Goal: Information Seeking & Learning: Learn about a topic

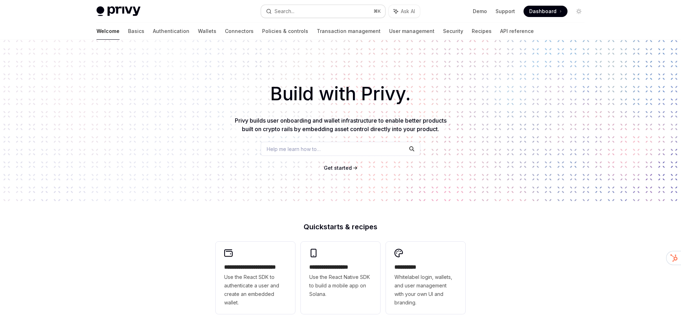
click at [320, 13] on button "Search... ⌘ K" at bounding box center [323, 11] width 124 height 13
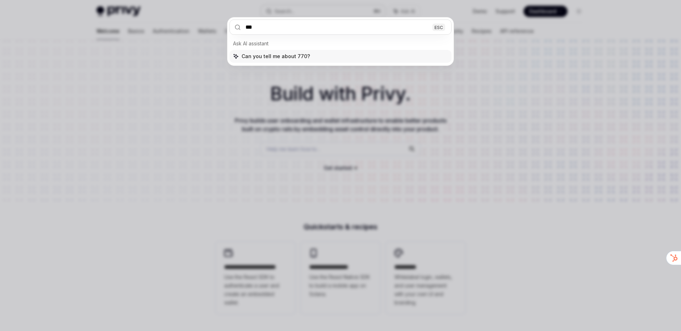
type input "****"
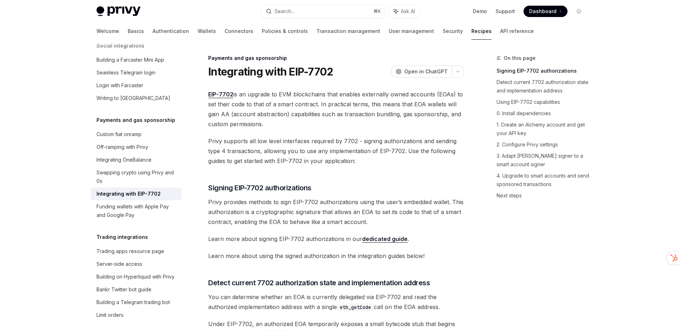
click at [331, 99] on span "EIP-7702 is an upgrade to EVM blockchains that enables externally owned account…" at bounding box center [336, 109] width 256 height 40
click at [343, 191] on h3 "​ Signing EIP-7702 authorizations" at bounding box center [336, 188] width 256 height 10
click at [373, 237] on link "dedicated guide" at bounding box center [384, 239] width 45 height 7
click at [151, 190] on div "Integrating with EIP-7702" at bounding box center [128, 194] width 64 height 9
click at [298, 144] on span "Privy supports all low level interfaces required by 7702 - signing authorizatio…" at bounding box center [336, 151] width 256 height 30
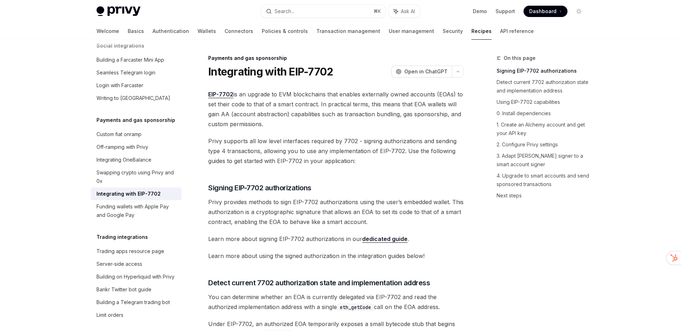
click at [298, 144] on span "Privy supports all low level interfaces required by 7702 - signing authorizatio…" at bounding box center [336, 151] width 256 height 30
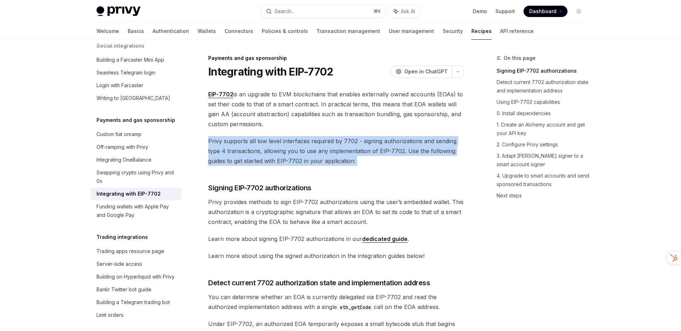
click at [298, 144] on span "Privy supports all low level interfaces required by 7702 - signing authorizatio…" at bounding box center [336, 151] width 256 height 30
click at [305, 144] on span "Privy supports all low level interfaces required by 7702 - signing authorizatio…" at bounding box center [336, 151] width 256 height 30
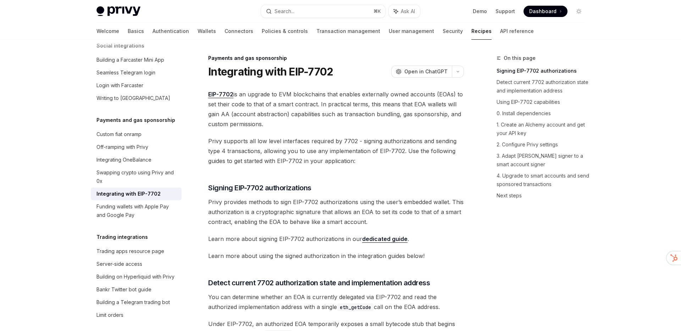
click at [305, 144] on span "Privy supports all low level interfaces required by 7702 - signing authorizatio…" at bounding box center [336, 151] width 256 height 30
click at [320, 139] on span "Privy supports all low level interfaces required by 7702 - signing authorizatio…" at bounding box center [336, 151] width 256 height 30
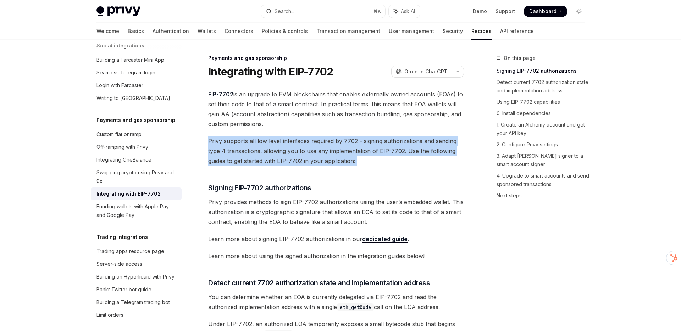
click at [320, 139] on span "Privy supports all low level interfaces required by 7702 - signing authorizatio…" at bounding box center [336, 151] width 256 height 30
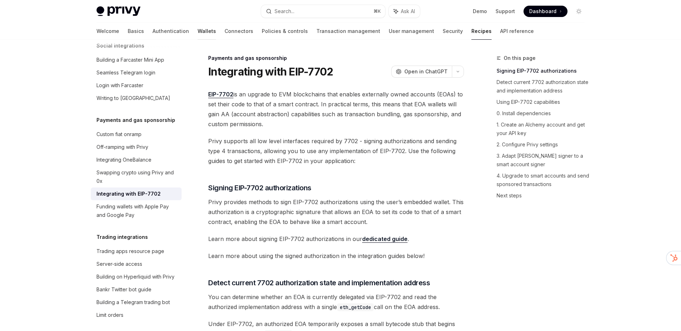
click at [198, 28] on link "Wallets" at bounding box center [207, 31] width 18 height 17
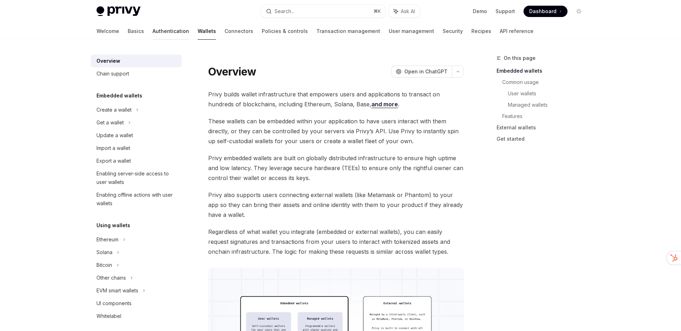
click at [153, 31] on link "Authentication" at bounding box center [171, 31] width 37 height 17
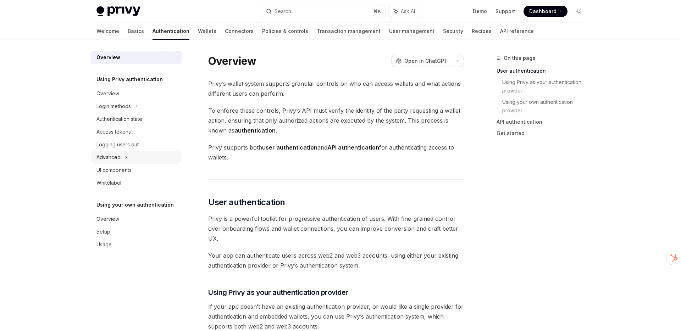
click at [122, 156] on div "Advanced" at bounding box center [136, 157] width 91 height 13
click at [123, 173] on div "MFA" at bounding box center [136, 170] width 91 height 13
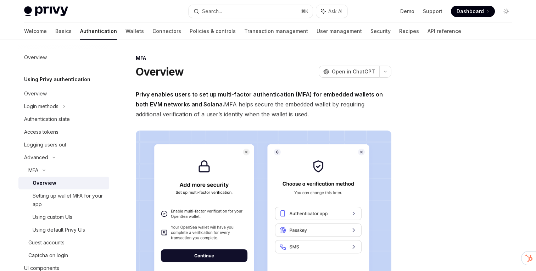
type textarea "*"
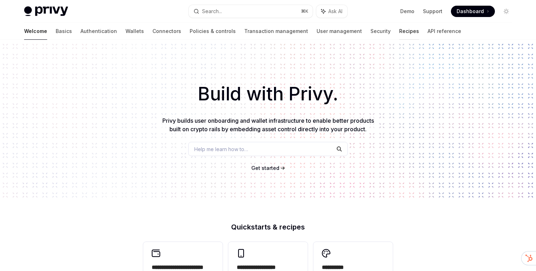
click at [399, 29] on link "Recipes" at bounding box center [409, 31] width 20 height 17
type textarea "*"
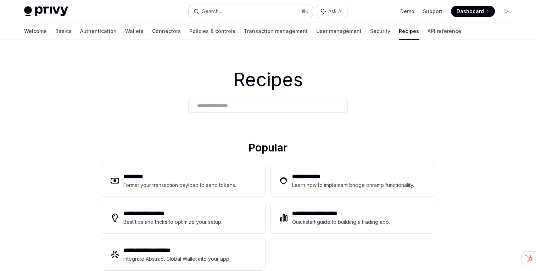
click at [227, 9] on button "Search... ⌘ K" at bounding box center [251, 11] width 124 height 13
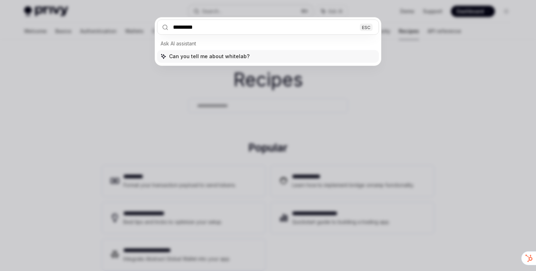
type input "**********"
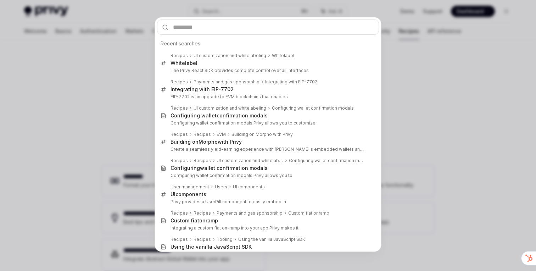
type textarea "*"
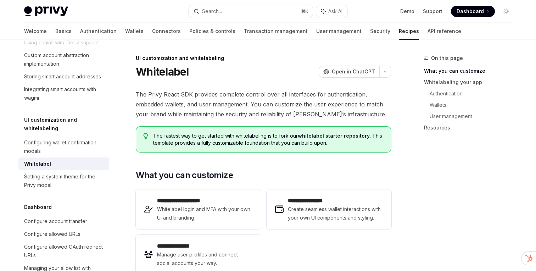
click at [276, 91] on span "The Privy React SDK provides complete control over all interfaces for authentic…" at bounding box center [264, 104] width 256 height 30
